Goal: Download file/media

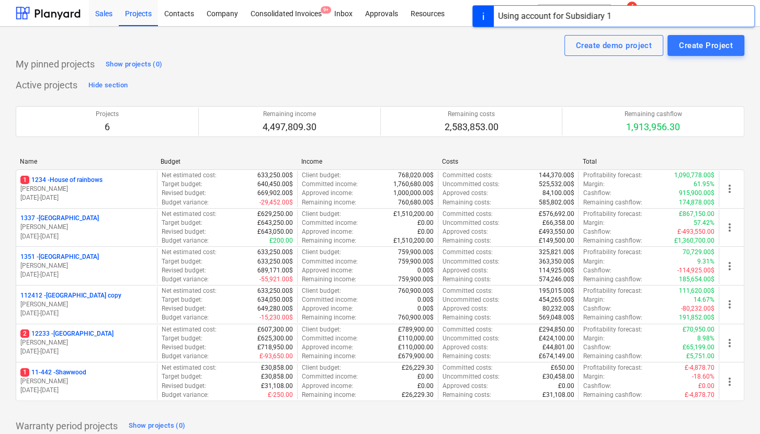
click at [109, 19] on div "Sales" at bounding box center [104, 12] width 30 height 27
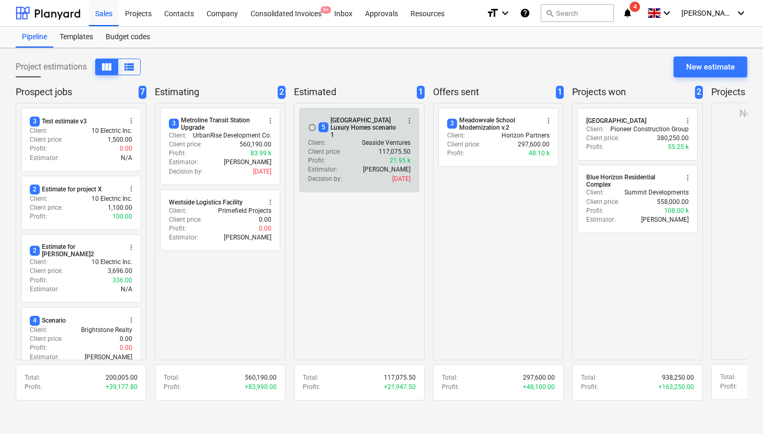
click at [315, 165] on p "Estimator :" at bounding box center [322, 169] width 29 height 9
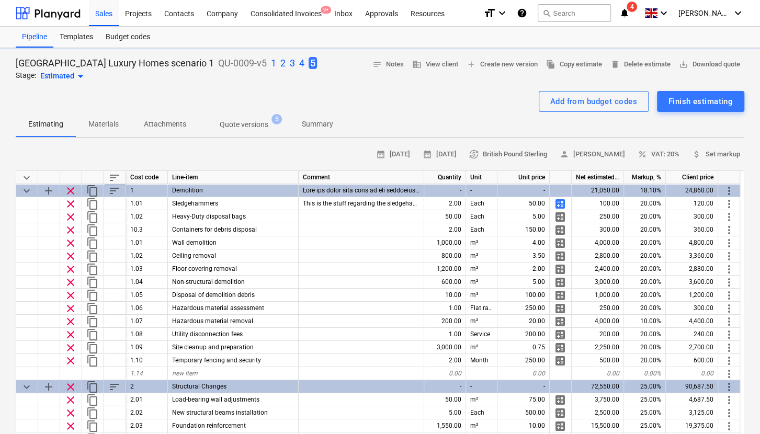
type textarea "x"
click at [681, 65] on span "save_alt" at bounding box center [683, 64] width 9 height 9
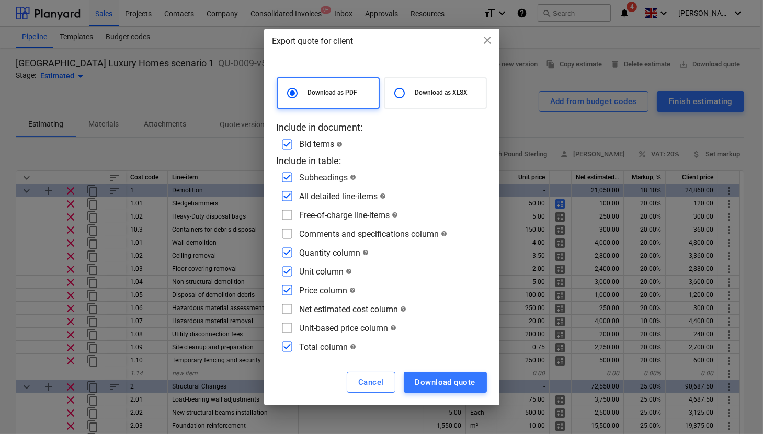
click at [418, 83] on div "Download as XLSX" at bounding box center [435, 92] width 103 height 31
radio input "false"
radio input "true"
checkbox input "false"
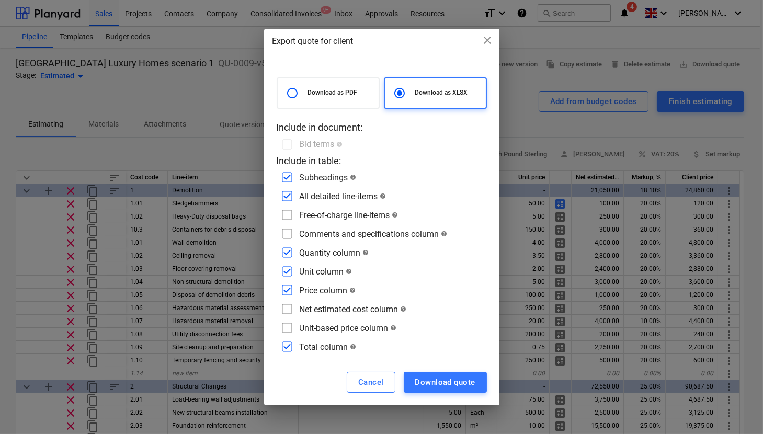
click at [289, 177] on input "checkbox" at bounding box center [287, 177] width 17 height 17
checkbox input "false"
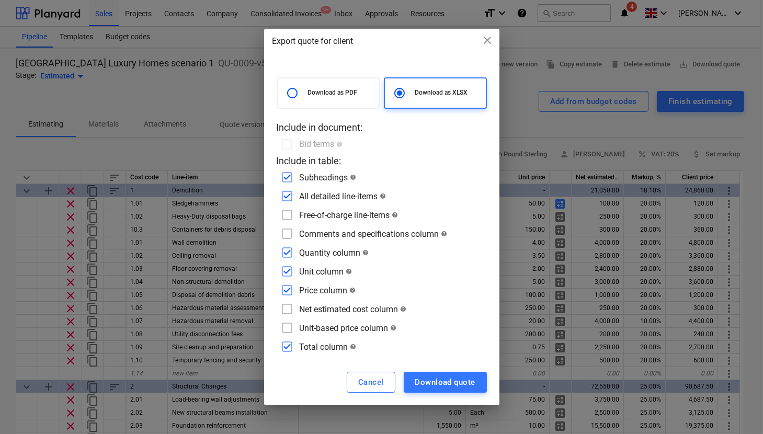
checkbox input "false"
click at [289, 177] on input "checkbox" at bounding box center [287, 177] width 17 height 17
checkbox input "true"
click at [284, 193] on input "checkbox" at bounding box center [287, 196] width 17 height 17
checkbox input "true"
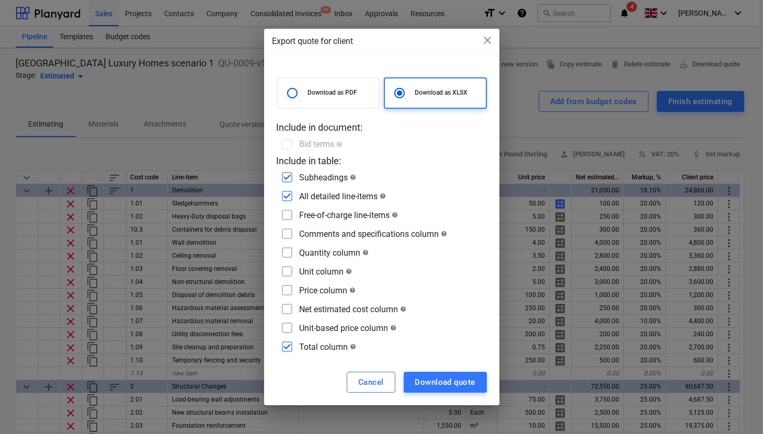
click at [284, 213] on input "checkbox" at bounding box center [287, 215] width 17 height 17
checkbox input "true"
click at [286, 242] on div "Download as PDF Download as XLSX Include in document: Bid terms help Include in…" at bounding box center [382, 216] width 210 height 278
click at [288, 268] on input "checkbox" at bounding box center [287, 271] width 17 height 17
checkbox input "true"
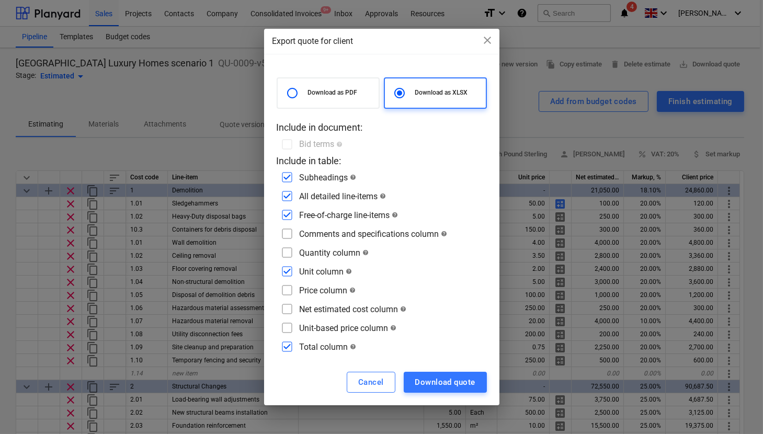
click at [288, 233] on input "checkbox" at bounding box center [287, 234] width 17 height 17
checkbox input "true"
click at [288, 254] on input "checkbox" at bounding box center [287, 252] width 17 height 17
checkbox input "true"
click at [288, 272] on input "checkbox" at bounding box center [287, 271] width 17 height 17
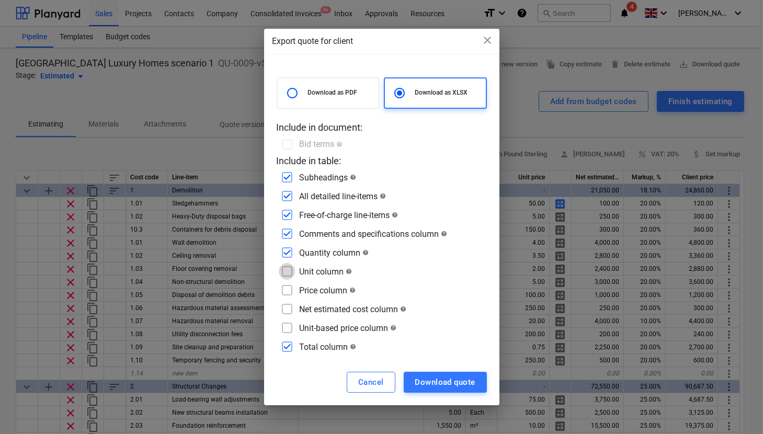
click at [288, 268] on input "checkbox" at bounding box center [287, 271] width 17 height 17
checkbox input "true"
click at [288, 293] on input "checkbox" at bounding box center [287, 290] width 17 height 17
checkbox input "true"
click at [288, 310] on input "checkbox" at bounding box center [287, 309] width 17 height 17
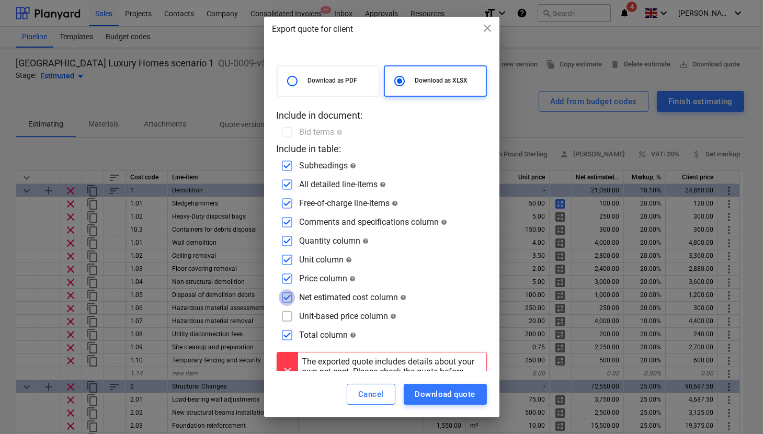
click at [287, 290] on input "checkbox" at bounding box center [287, 297] width 17 height 17
checkbox input "false"
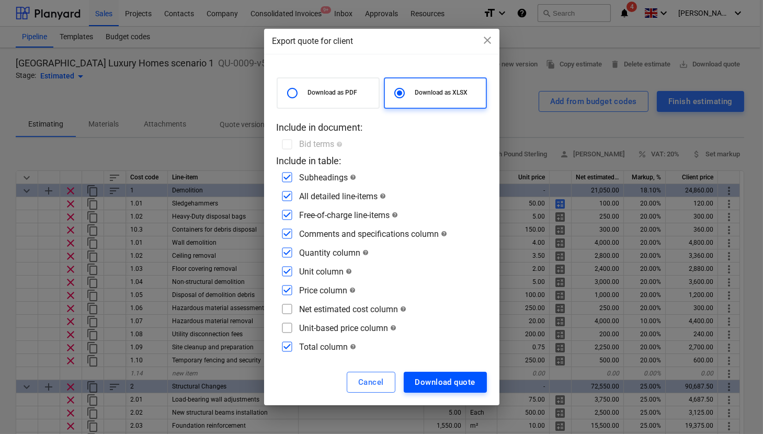
click at [429, 377] on div "Download quote" at bounding box center [445, 383] width 60 height 14
